Goal: Transaction & Acquisition: Purchase product/service

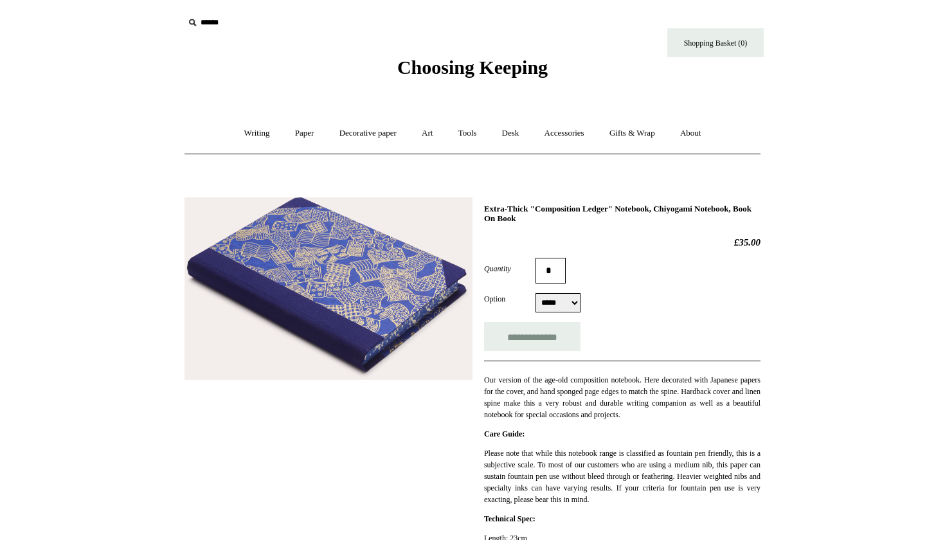
select select "*****"
click at [619, 131] on link "Gifts & Wrap +" at bounding box center [632, 133] width 69 height 34
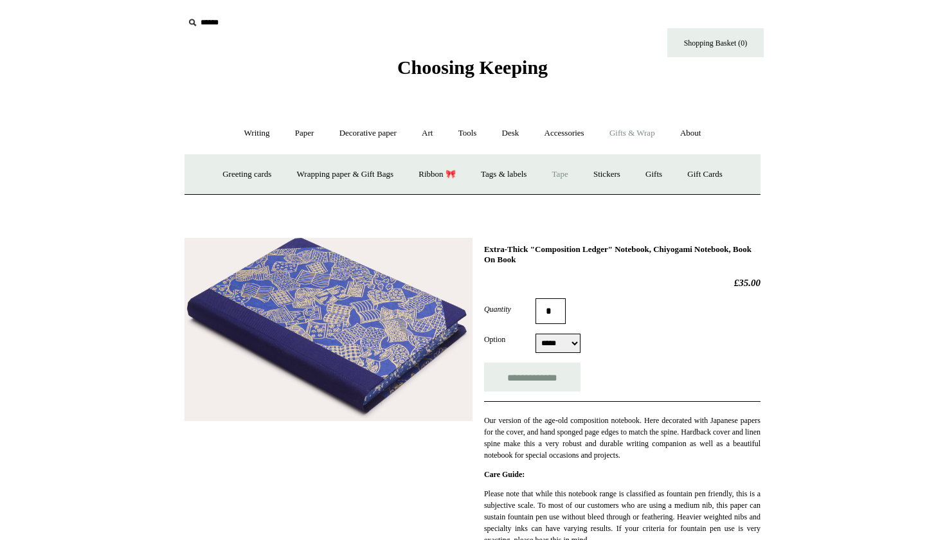
click at [568, 178] on link "Tape" at bounding box center [560, 175] width 39 height 34
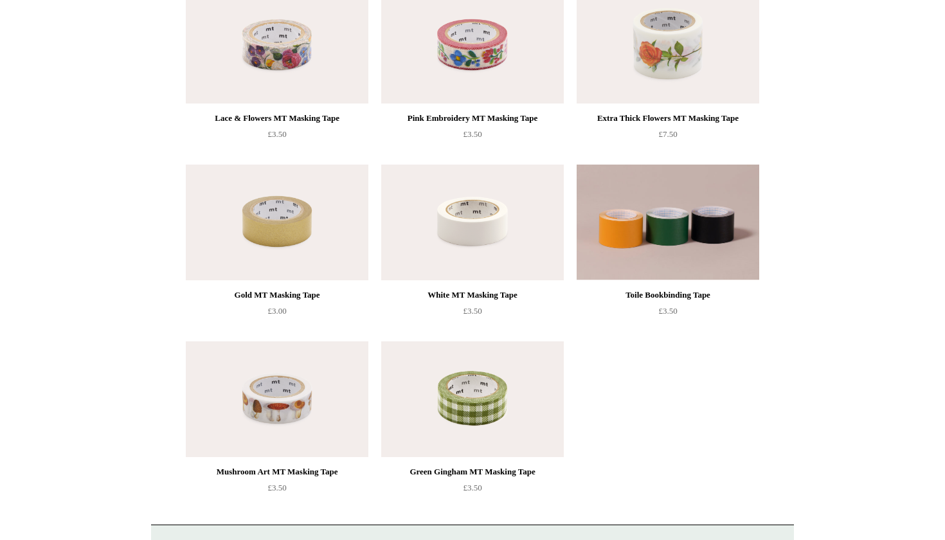
scroll to position [360, 0]
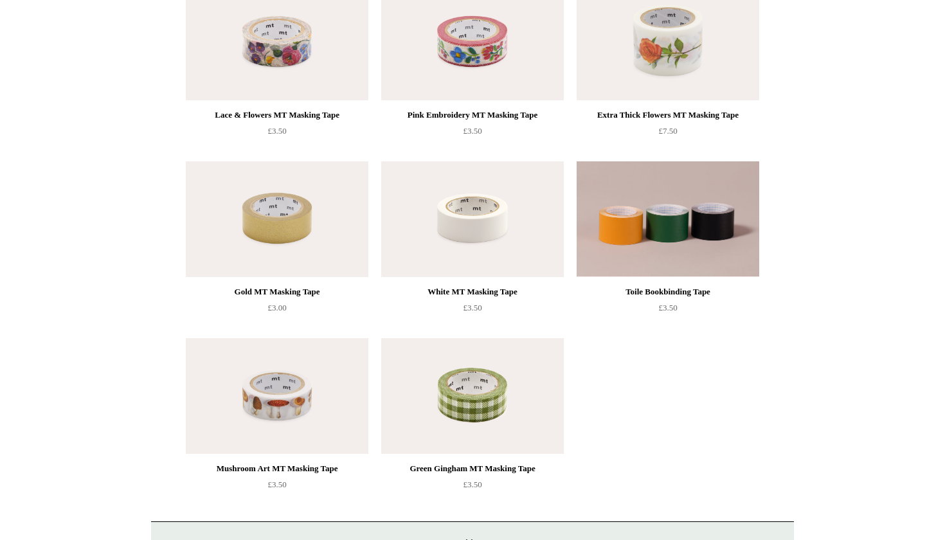
click at [460, 222] on img at bounding box center [472, 219] width 183 height 116
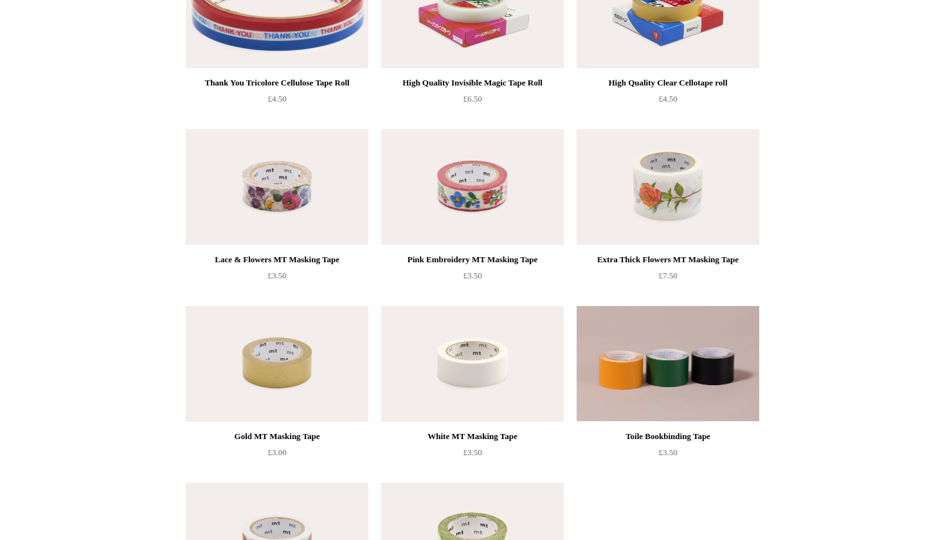
scroll to position [207, 0]
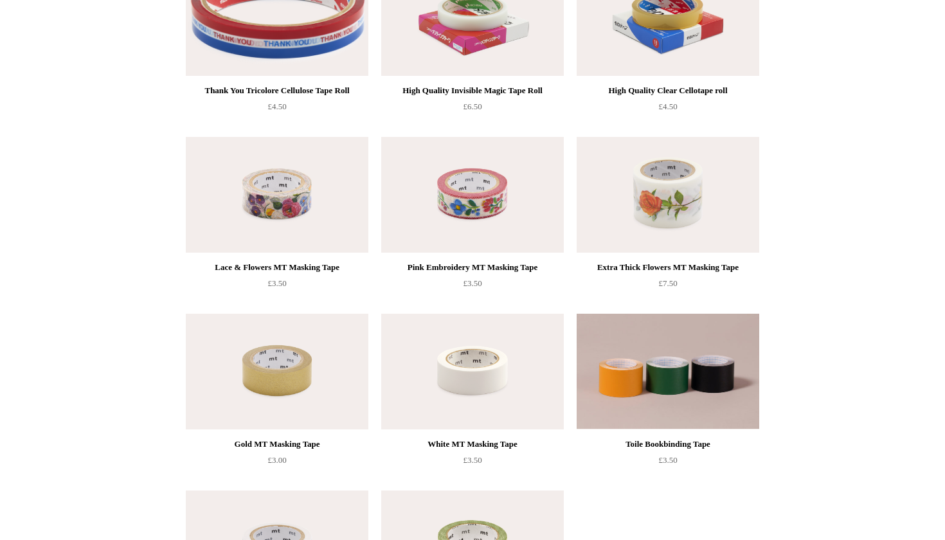
click at [454, 189] on img at bounding box center [472, 195] width 183 height 116
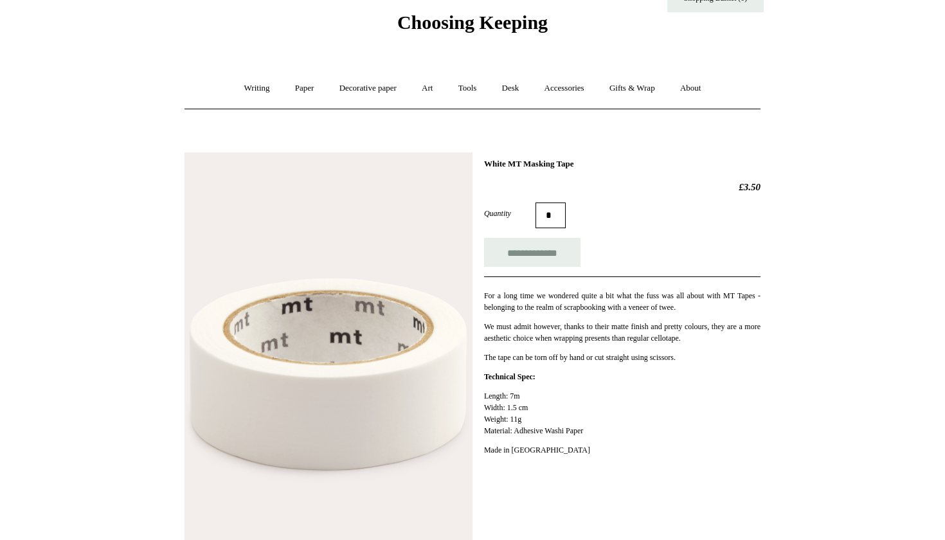
scroll to position [30, 0]
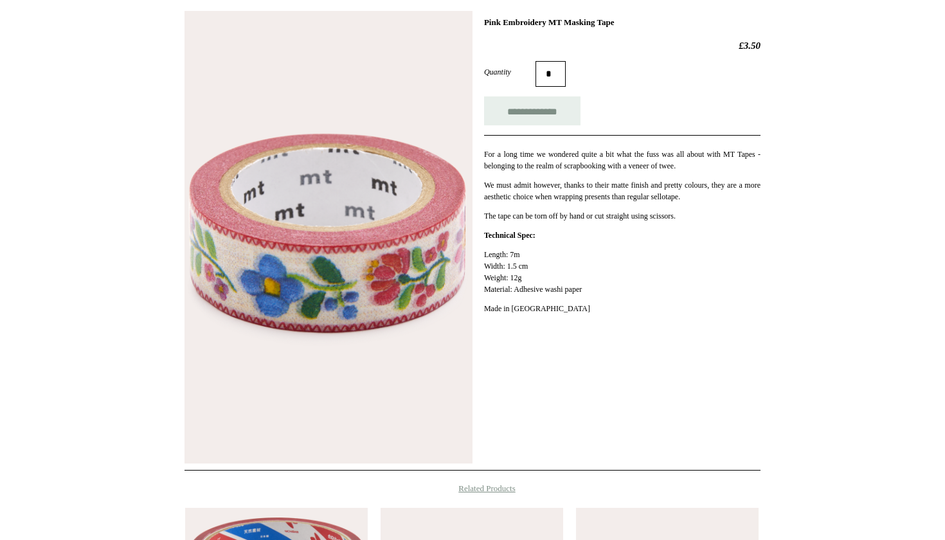
scroll to position [188, 0]
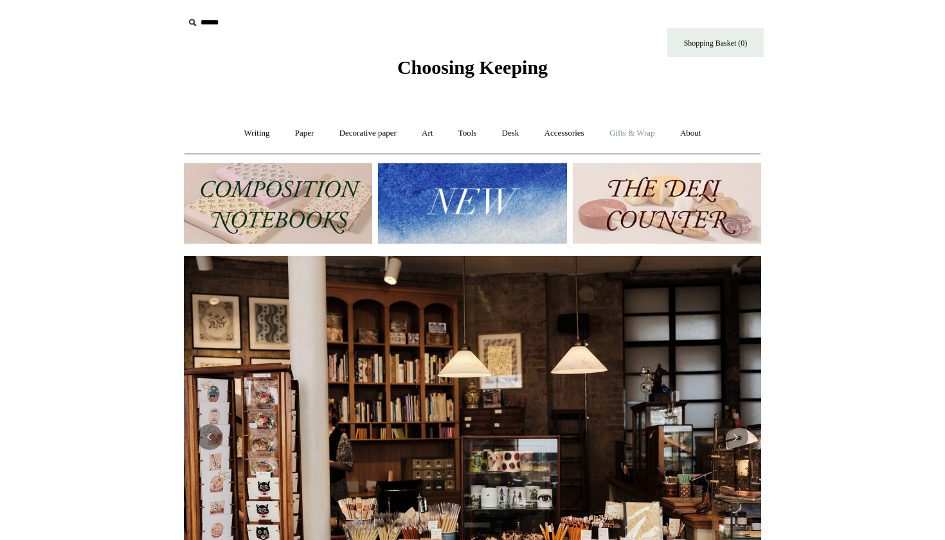
click at [621, 134] on link "Gifts & Wrap +" at bounding box center [632, 133] width 69 height 34
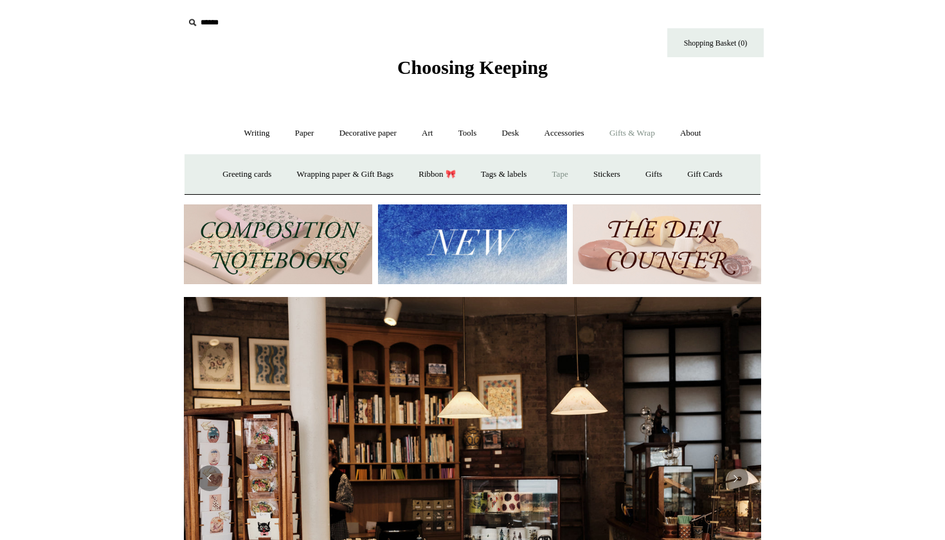
click at [568, 174] on link "Tape" at bounding box center [560, 175] width 39 height 34
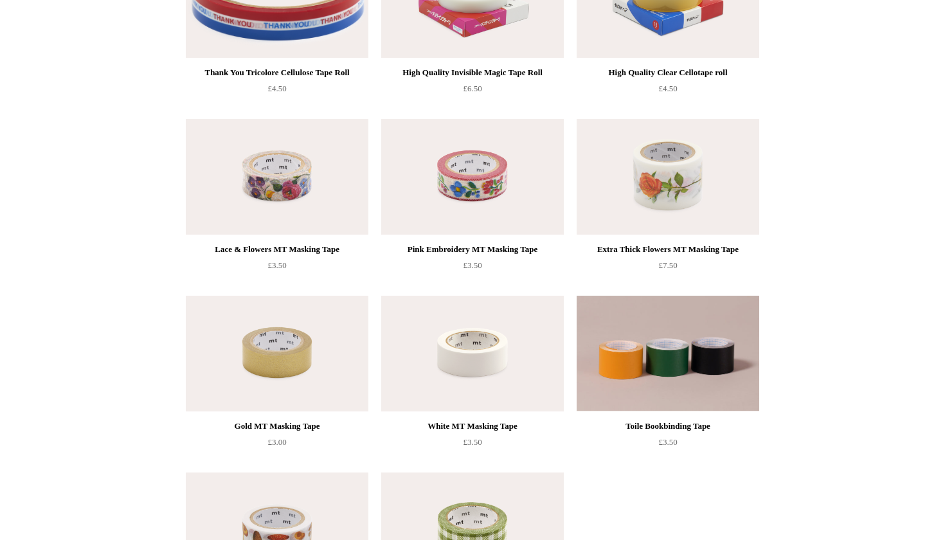
scroll to position [223, 0]
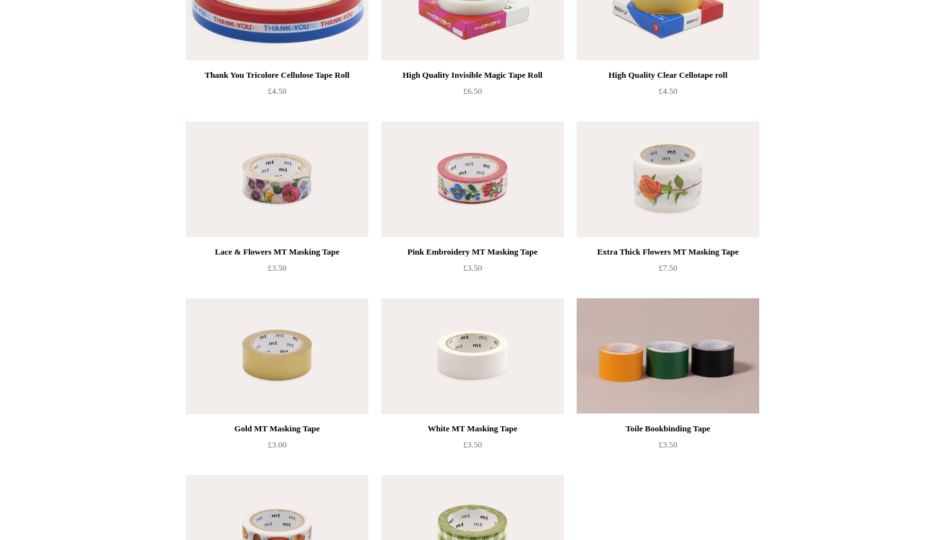
click at [293, 174] on img at bounding box center [277, 180] width 183 height 116
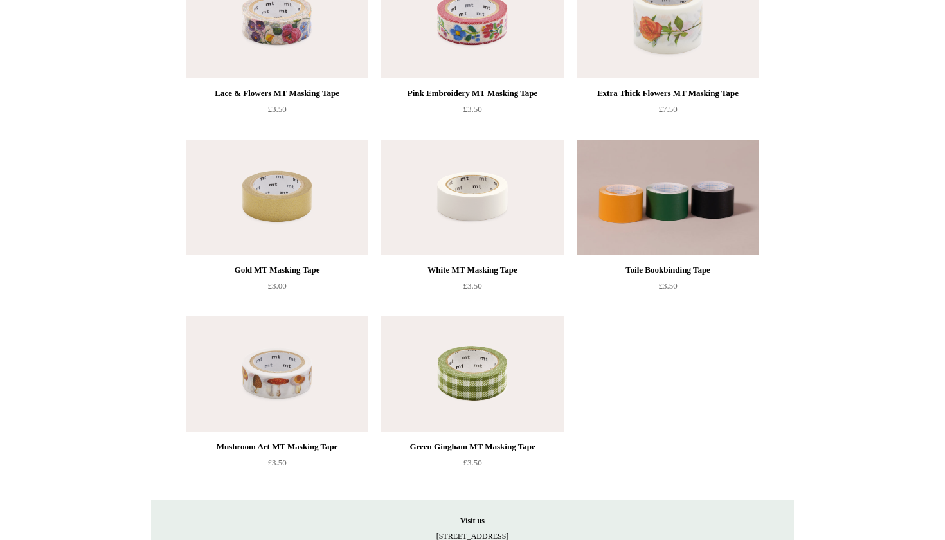
scroll to position [381, 0]
click at [504, 210] on img at bounding box center [472, 198] width 183 height 116
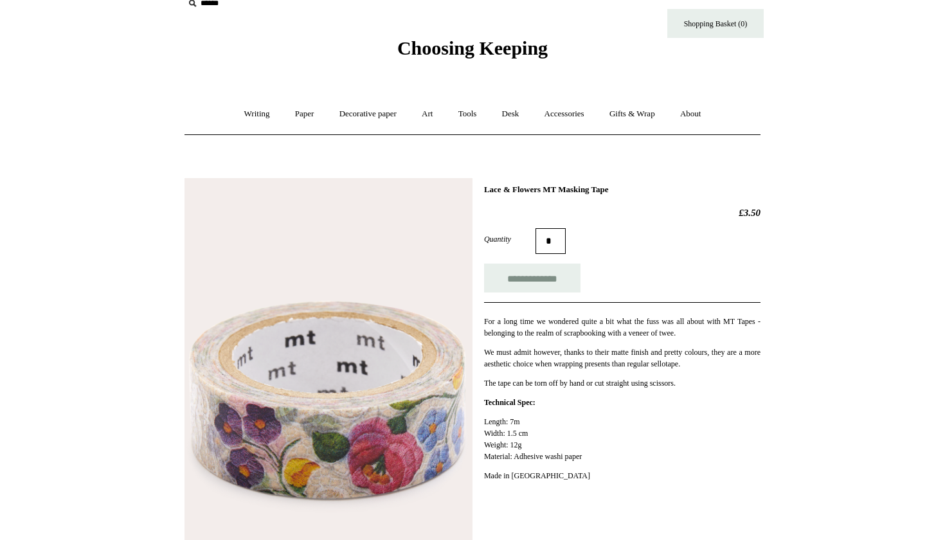
scroll to position [21, 0]
